Goal: Transaction & Acquisition: Download file/media

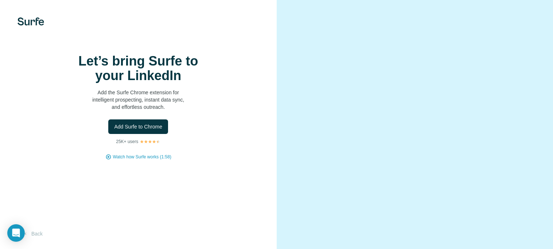
scroll to position [39, 0]
click at [142, 123] on span "Add Surfe to Chrome" at bounding box center [138, 126] width 48 height 7
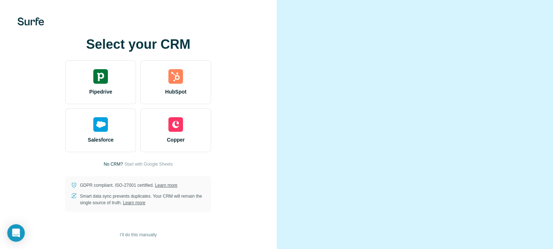
click at [404, 66] on video at bounding box center [415, 125] width 236 height 118
